Goal: Information Seeking & Learning: Learn about a topic

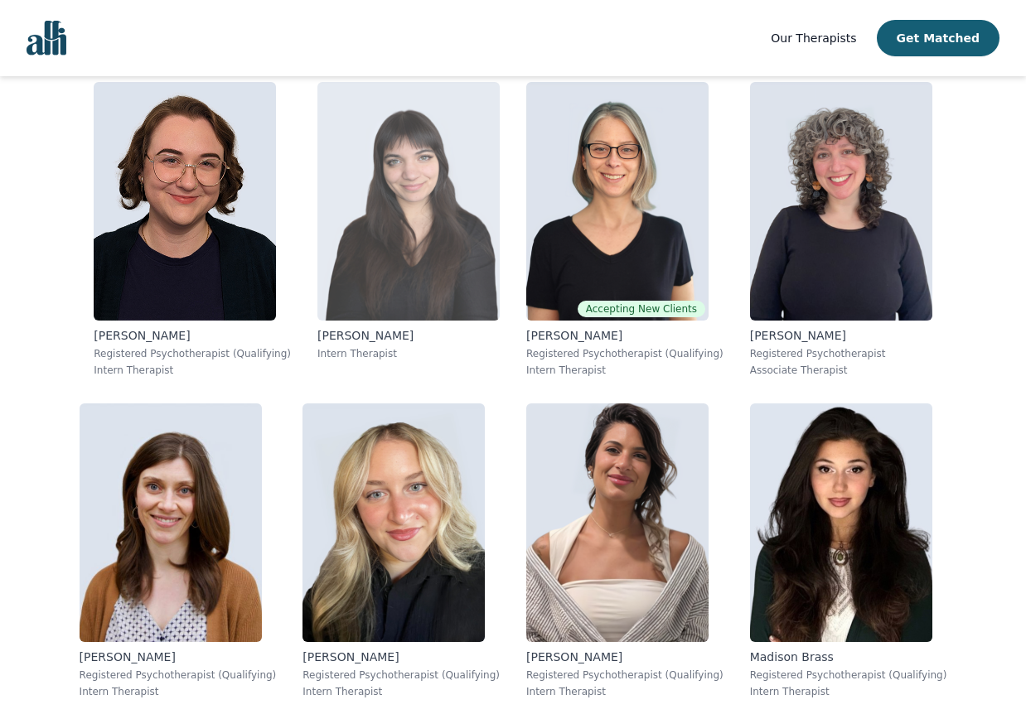
scroll to position [1721, 1]
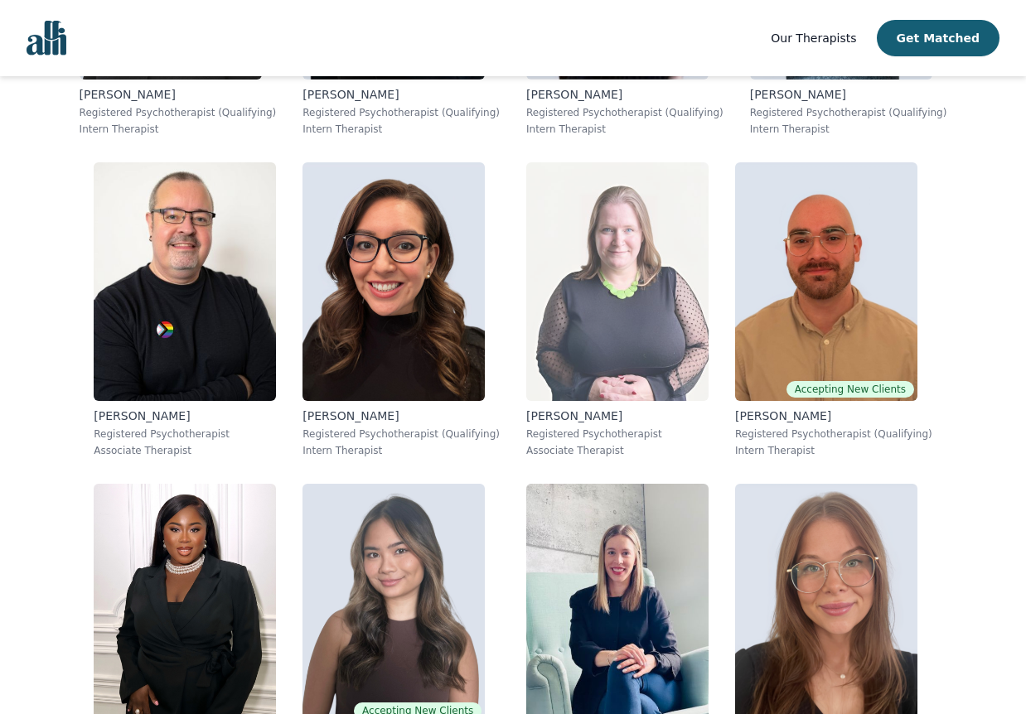
click at [642, 302] on img at bounding box center [617, 281] width 182 height 239
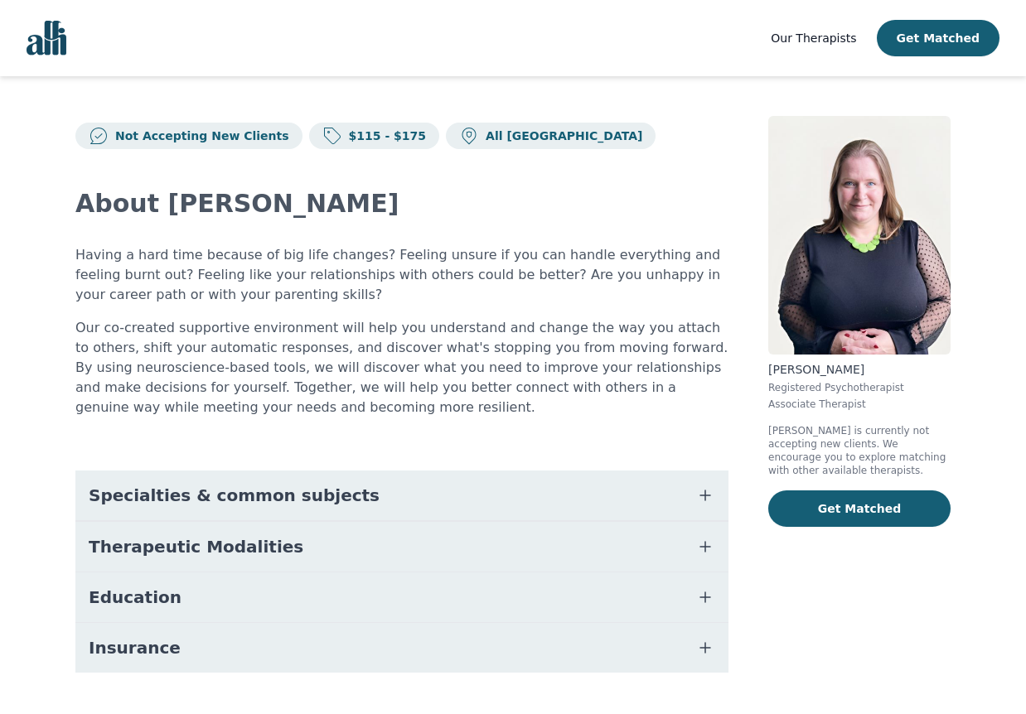
click at [146, 642] on span "Insurance" at bounding box center [135, 647] width 92 height 23
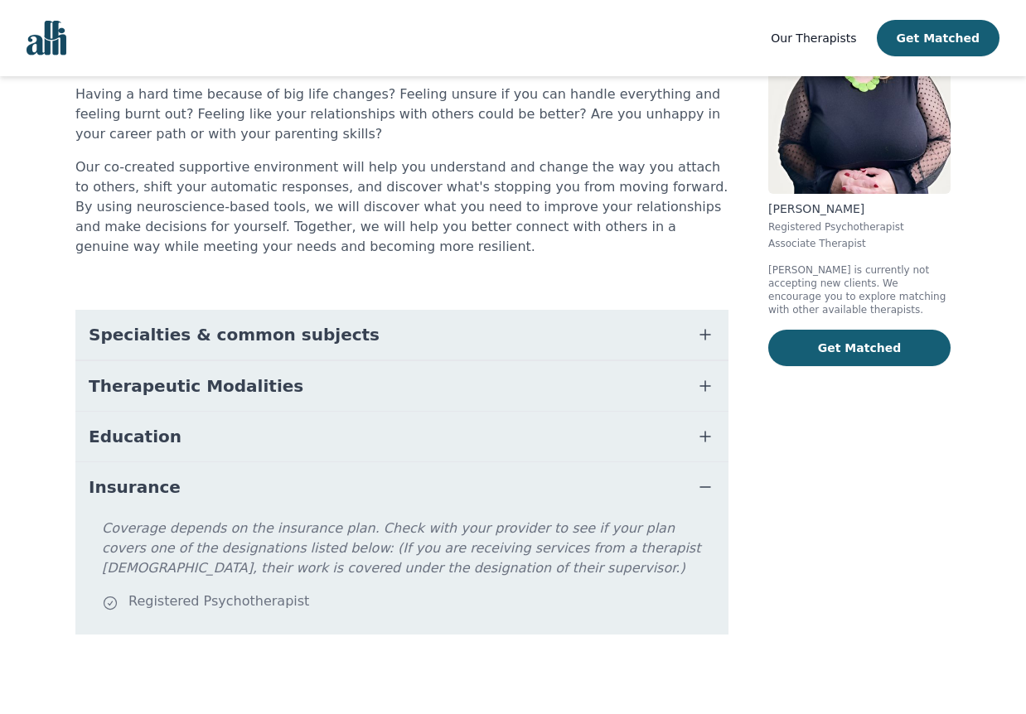
scroll to position [161, 0]
click at [172, 477] on button "Insurance" at bounding box center [401, 487] width 653 height 50
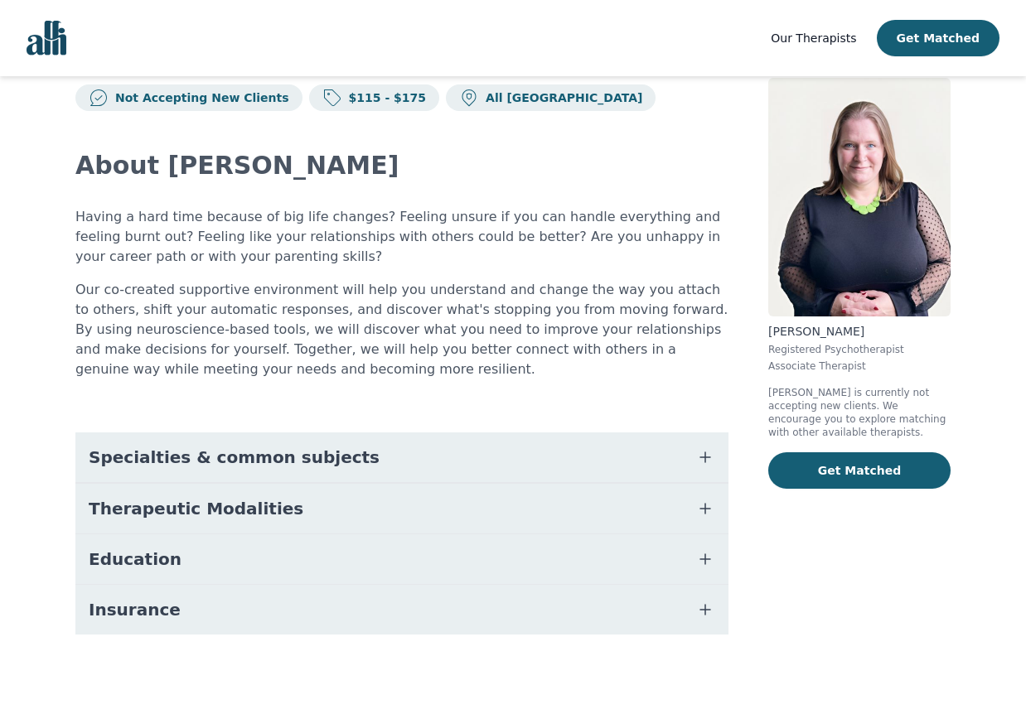
scroll to position [38, 0]
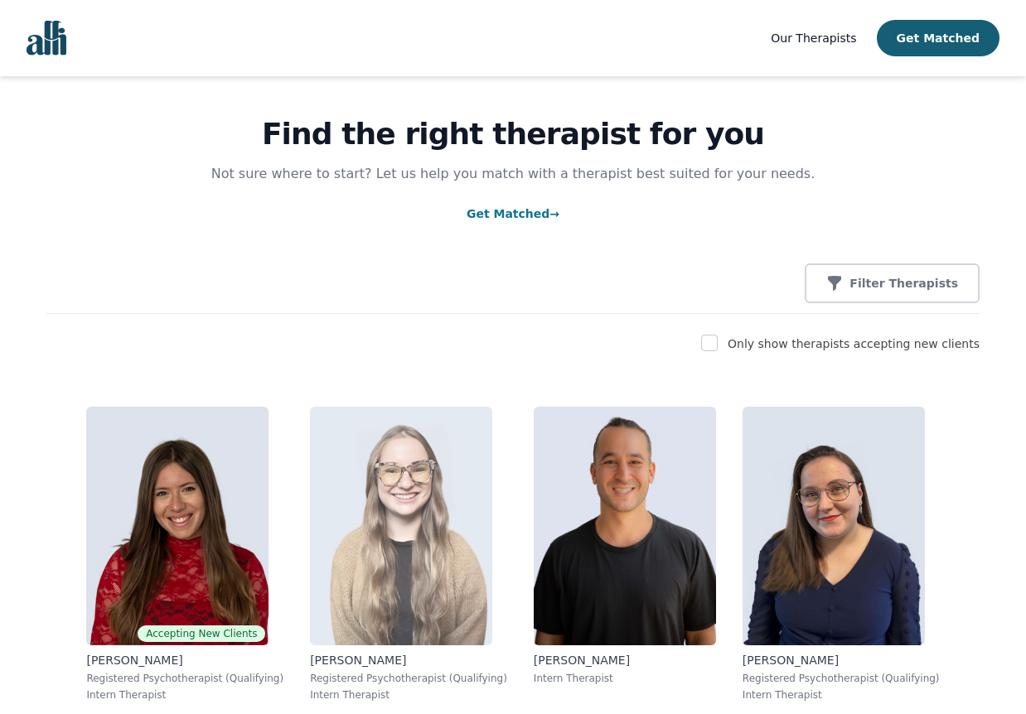
click at [450, 486] on img at bounding box center [401, 526] width 182 height 239
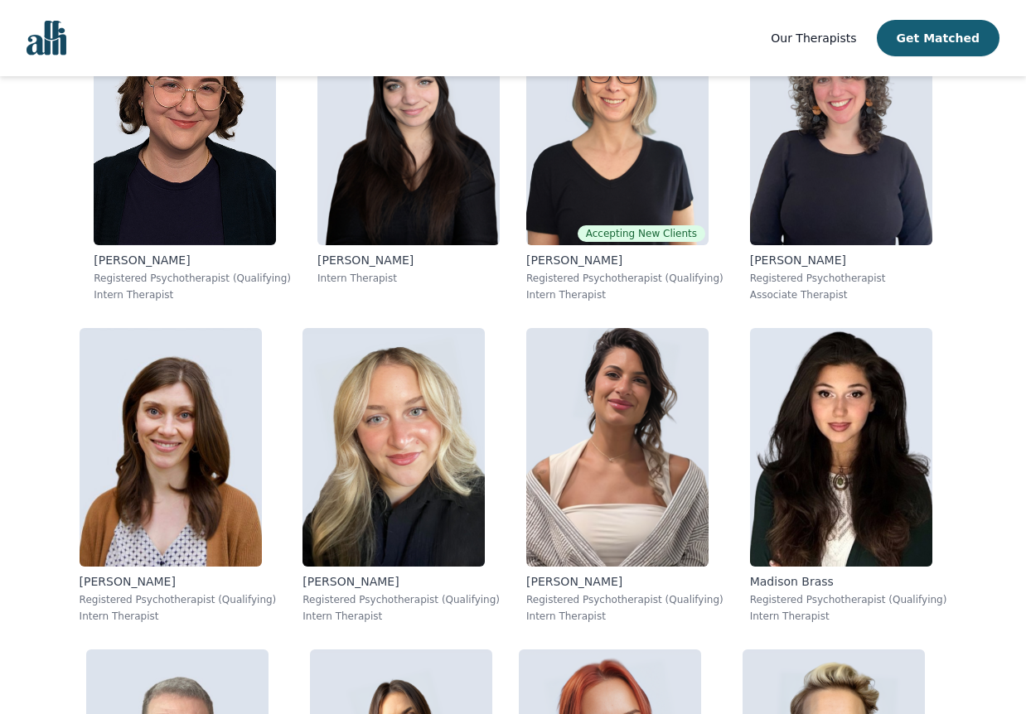
scroll to position [1406, 0]
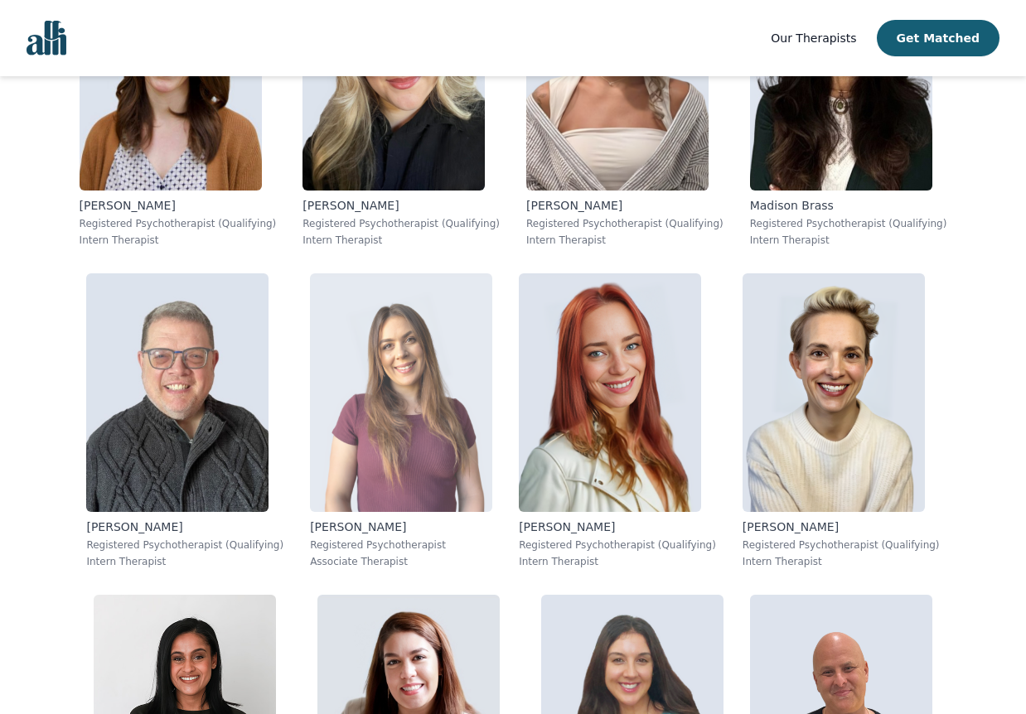
click at [386, 371] on img at bounding box center [401, 392] width 182 height 239
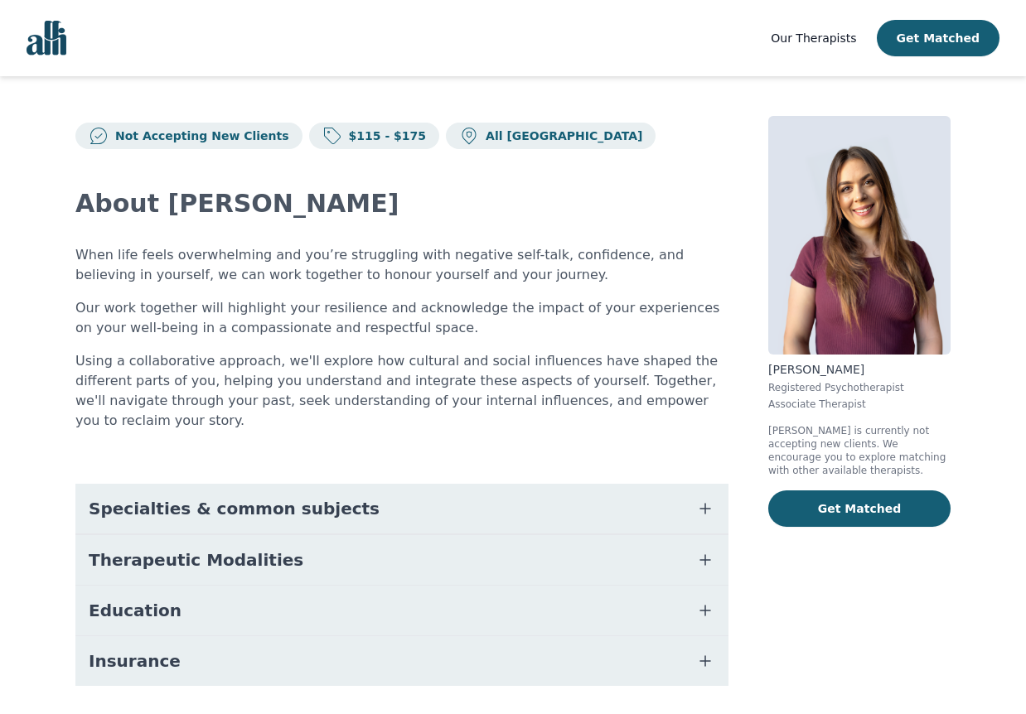
click at [479, 137] on p "All [GEOGRAPHIC_DATA]" at bounding box center [560, 136] width 163 height 17
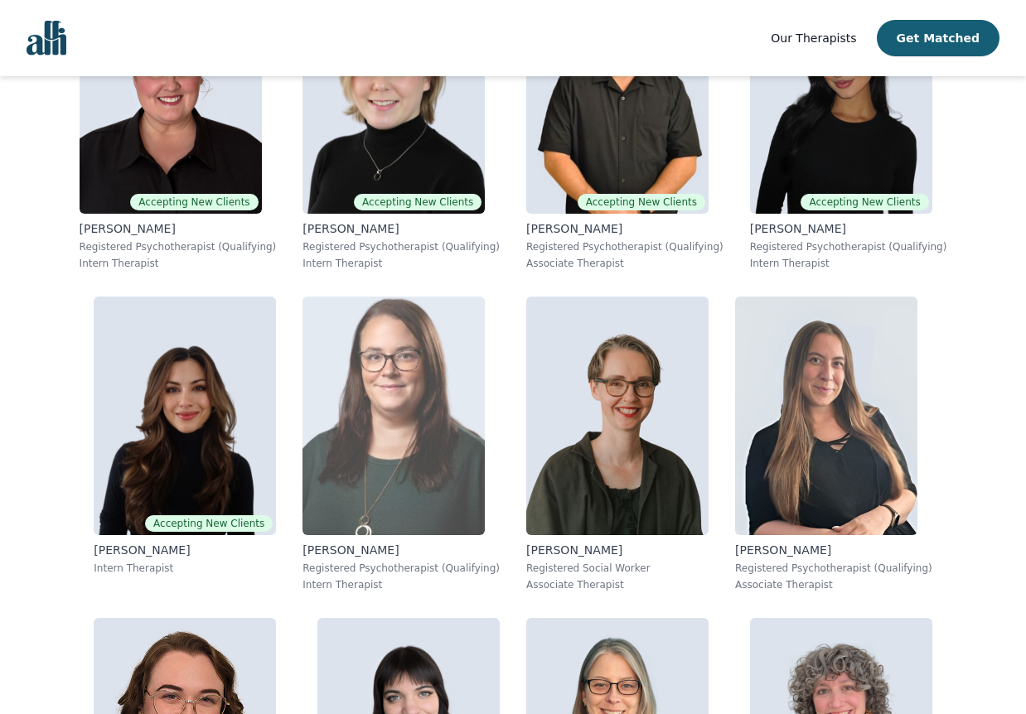
scroll to position [792, 0]
